Goal: Information Seeking & Learning: Learn about a topic

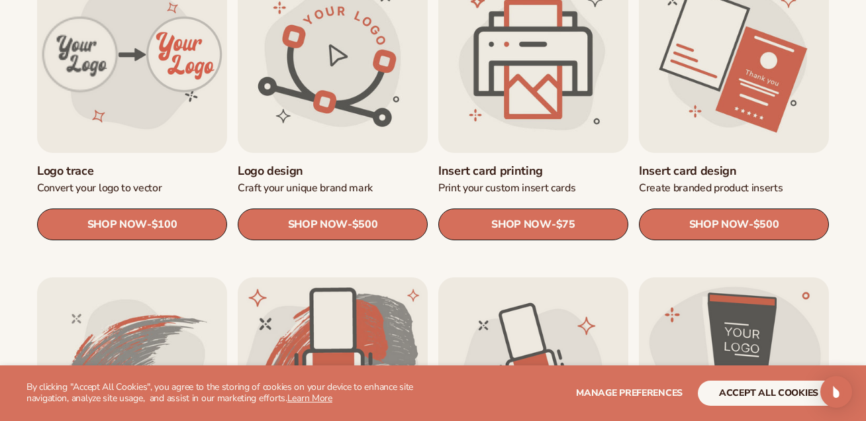
scroll to position [517, 0]
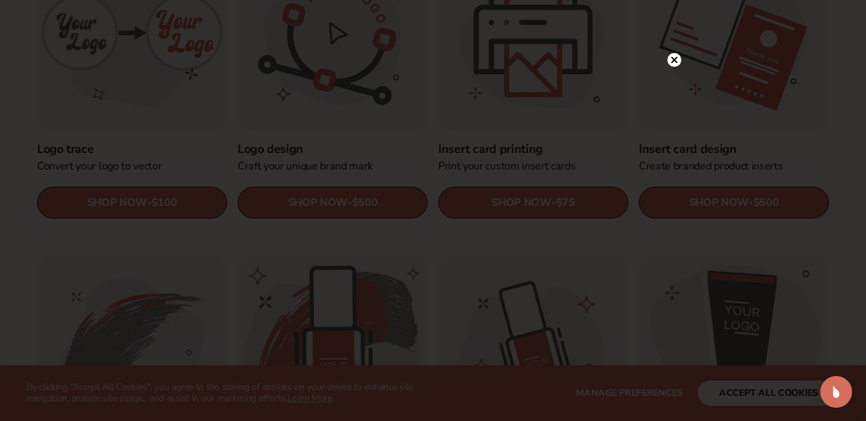
click at [672, 65] on circle at bounding box center [674, 60] width 14 height 14
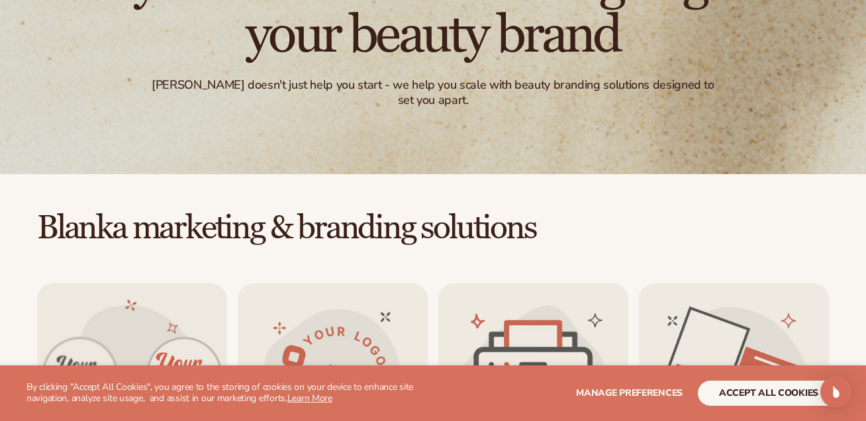
scroll to position [410, 0]
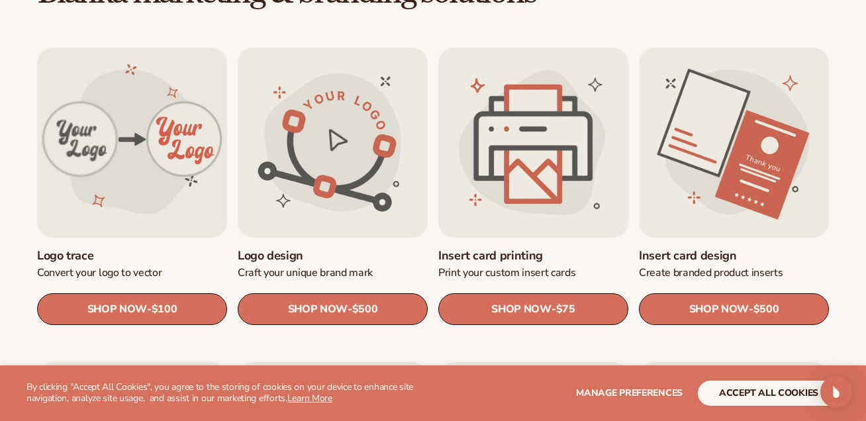
click at [699, 248] on link "Insert card design" at bounding box center [734, 255] width 190 height 15
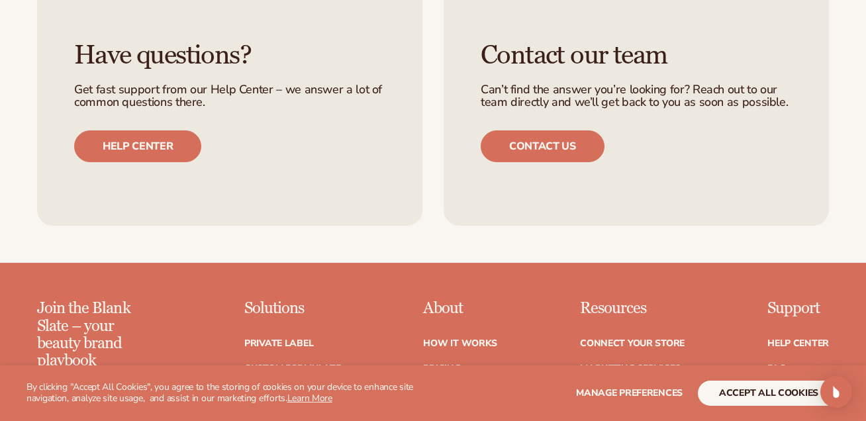
scroll to position [1030, 0]
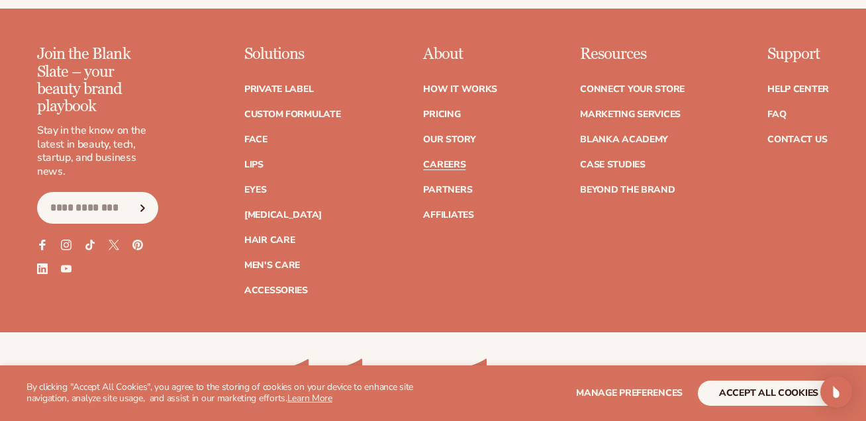
click at [433, 160] on link "Careers" at bounding box center [444, 164] width 42 height 9
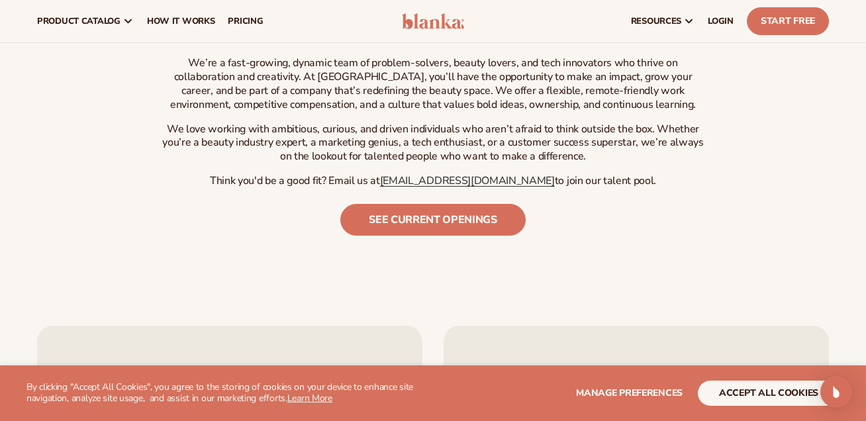
scroll to position [541, 0]
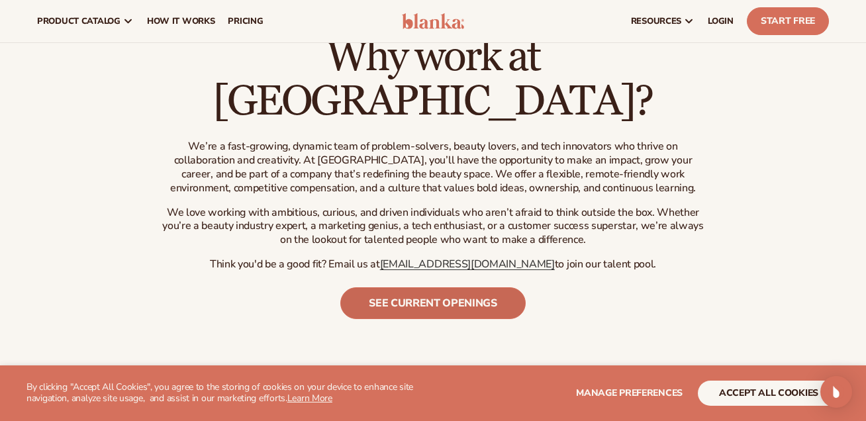
click at [471, 287] on link "See current openings" at bounding box center [432, 303] width 185 height 32
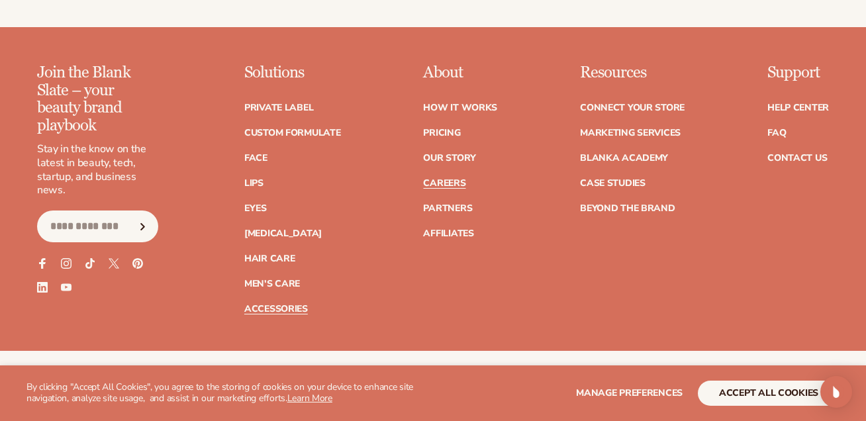
scroll to position [1211, 0]
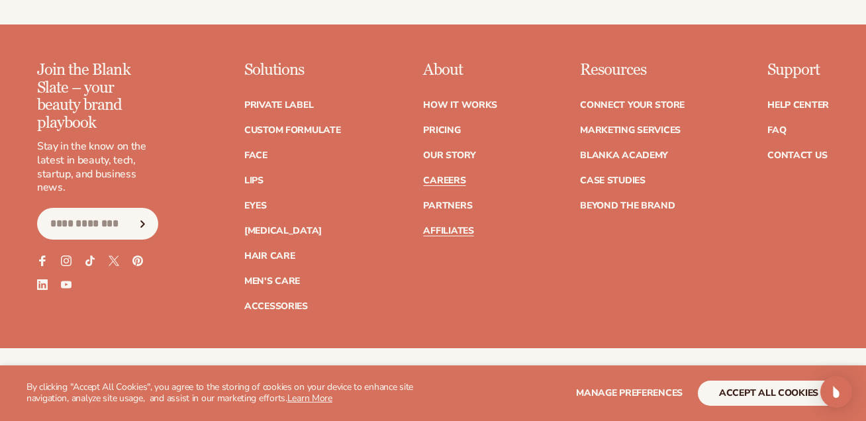
click at [460, 226] on link "Affiliates" at bounding box center [448, 230] width 50 height 9
